Goal: Task Accomplishment & Management: Use online tool/utility

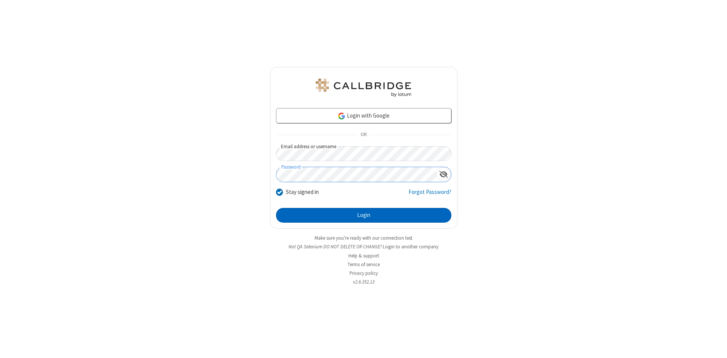
click at [363, 216] on button "Login" at bounding box center [363, 215] width 175 height 15
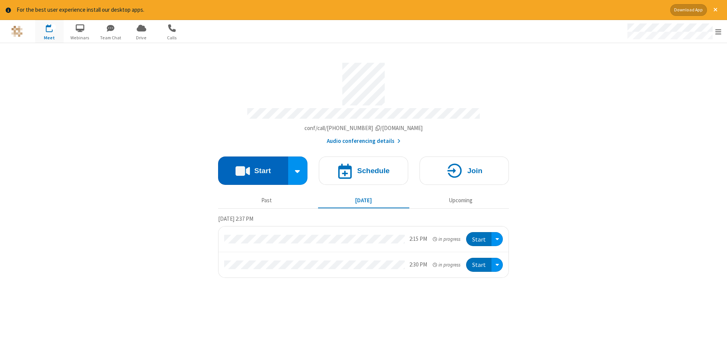
click at [253, 168] on button "Start" at bounding box center [253, 171] width 70 height 28
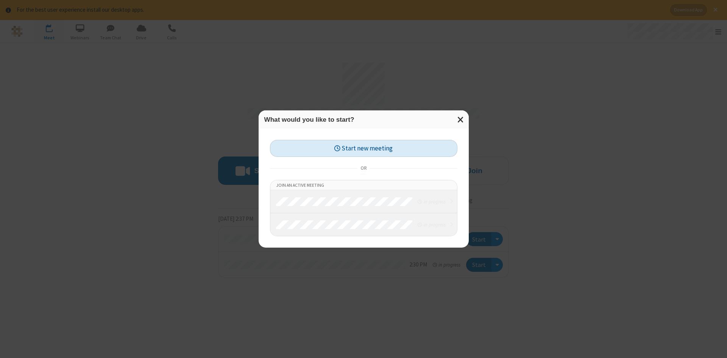
click at [363, 148] on button "Start new meeting" at bounding box center [363, 148] width 187 height 17
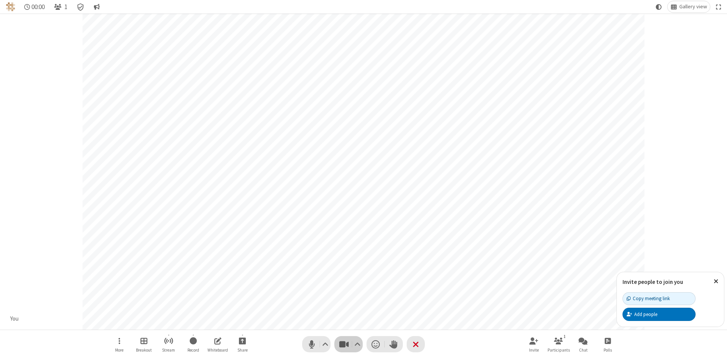
click at [344, 344] on span "Stop video (Alt+V)" at bounding box center [343, 344] width 11 height 11
click at [344, 344] on span "Start video (Alt+V)" at bounding box center [343, 344] width 11 height 11
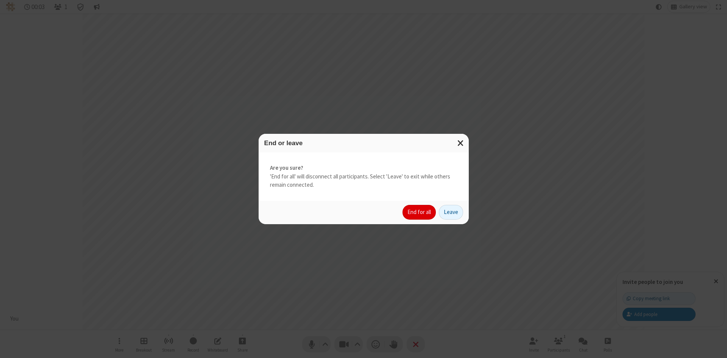
click at [419, 212] on button "End for all" at bounding box center [418, 212] width 33 height 15
